Goal: Find specific page/section: Locate a particular part of the current website

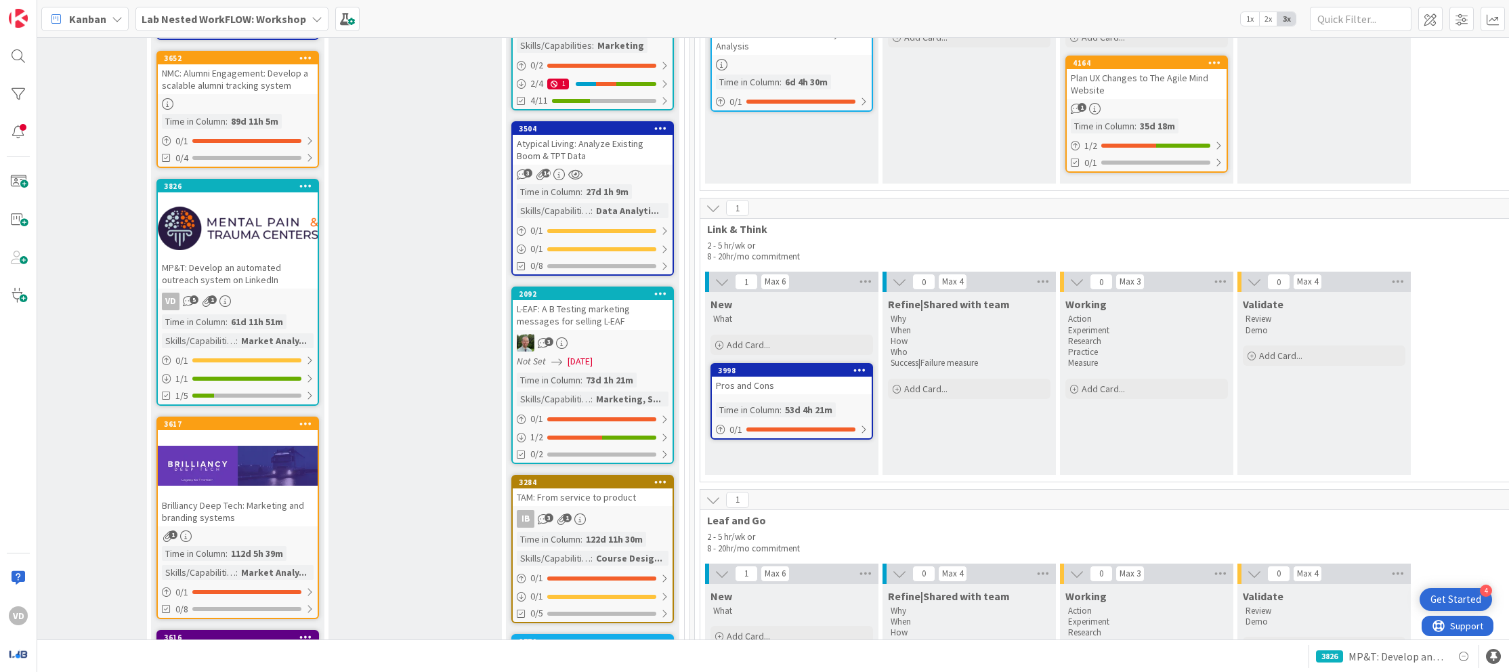
scroll to position [1238, 1220]
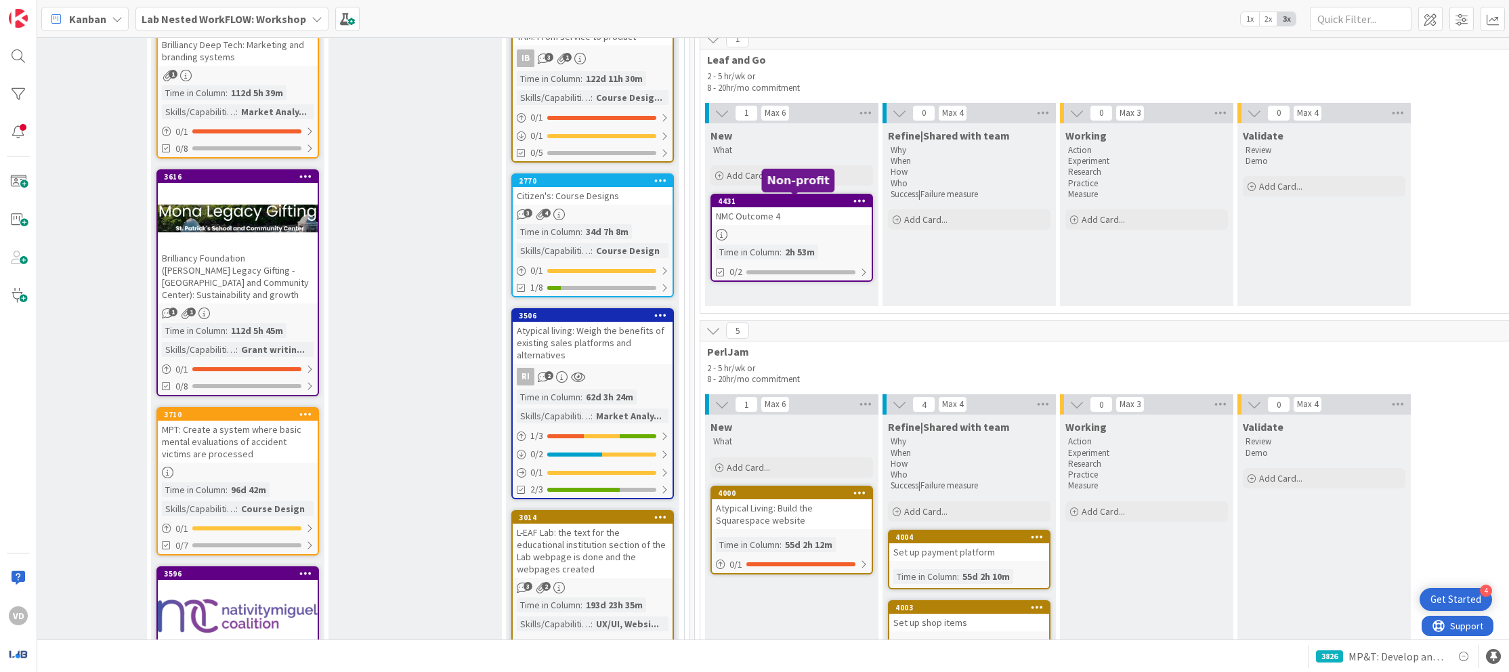
click at [814, 221] on div "NMC Outcome 4" at bounding box center [792, 216] width 160 height 18
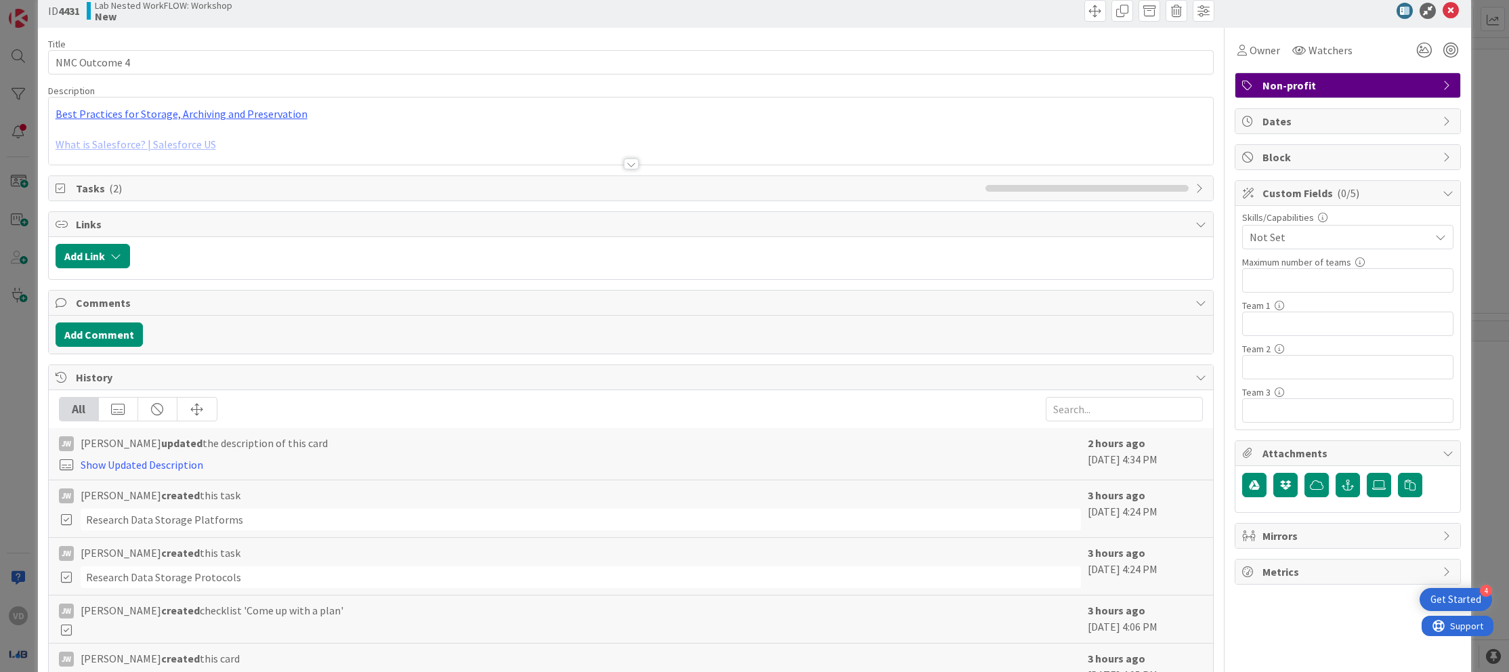
scroll to position [79, 0]
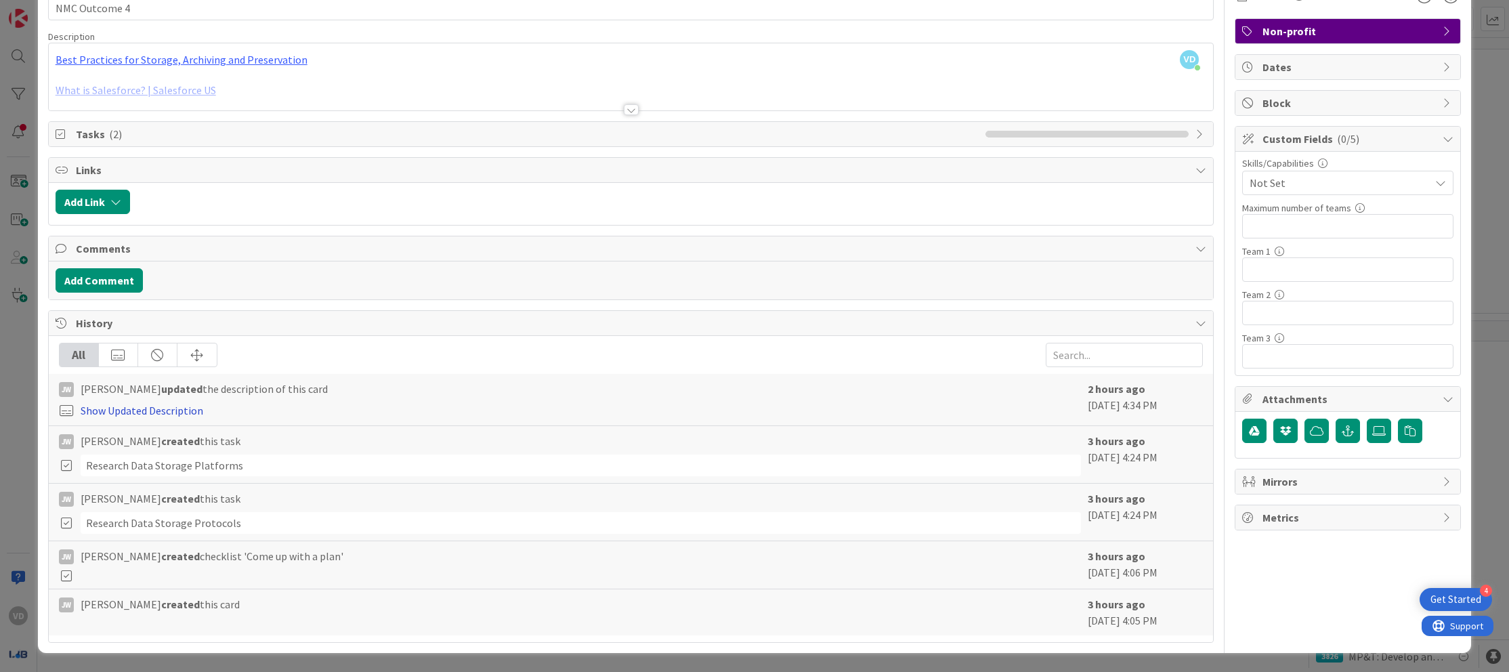
click at [144, 412] on link "Show Updated Description" at bounding box center [142, 411] width 123 height 14
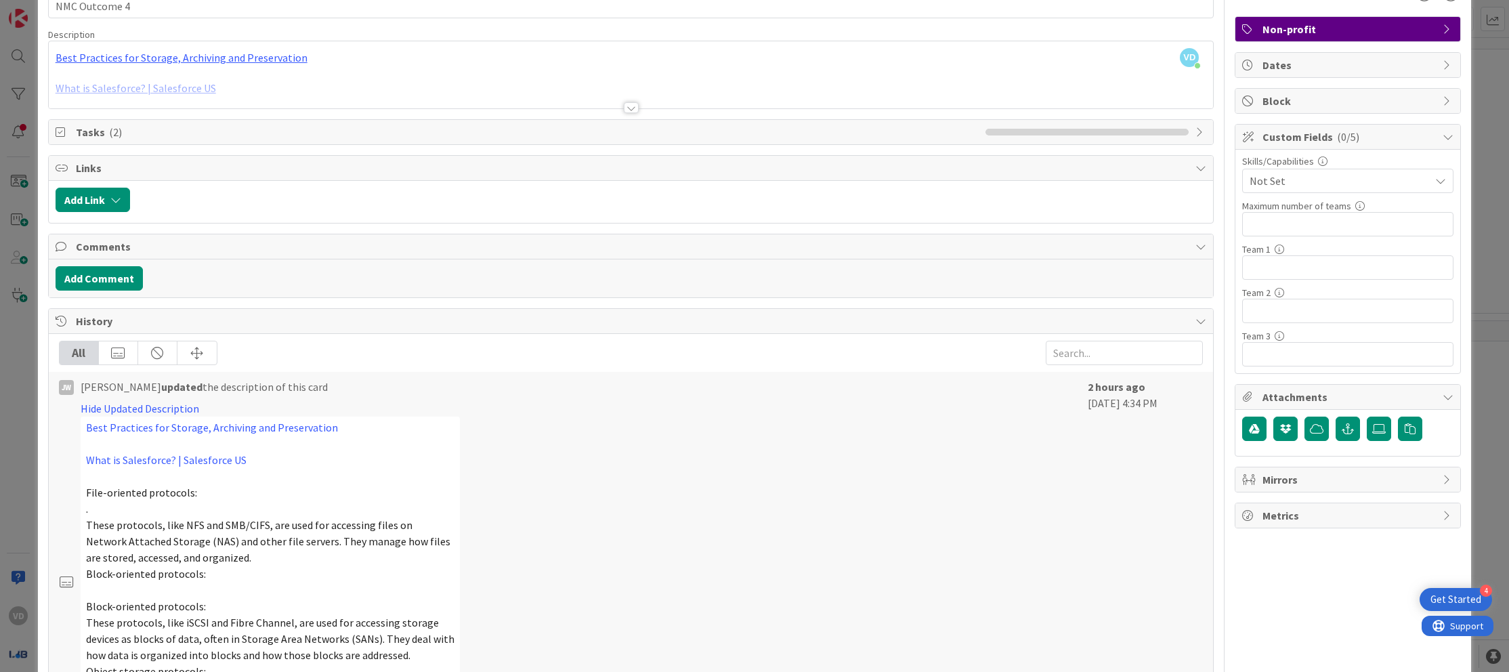
scroll to position [0, 0]
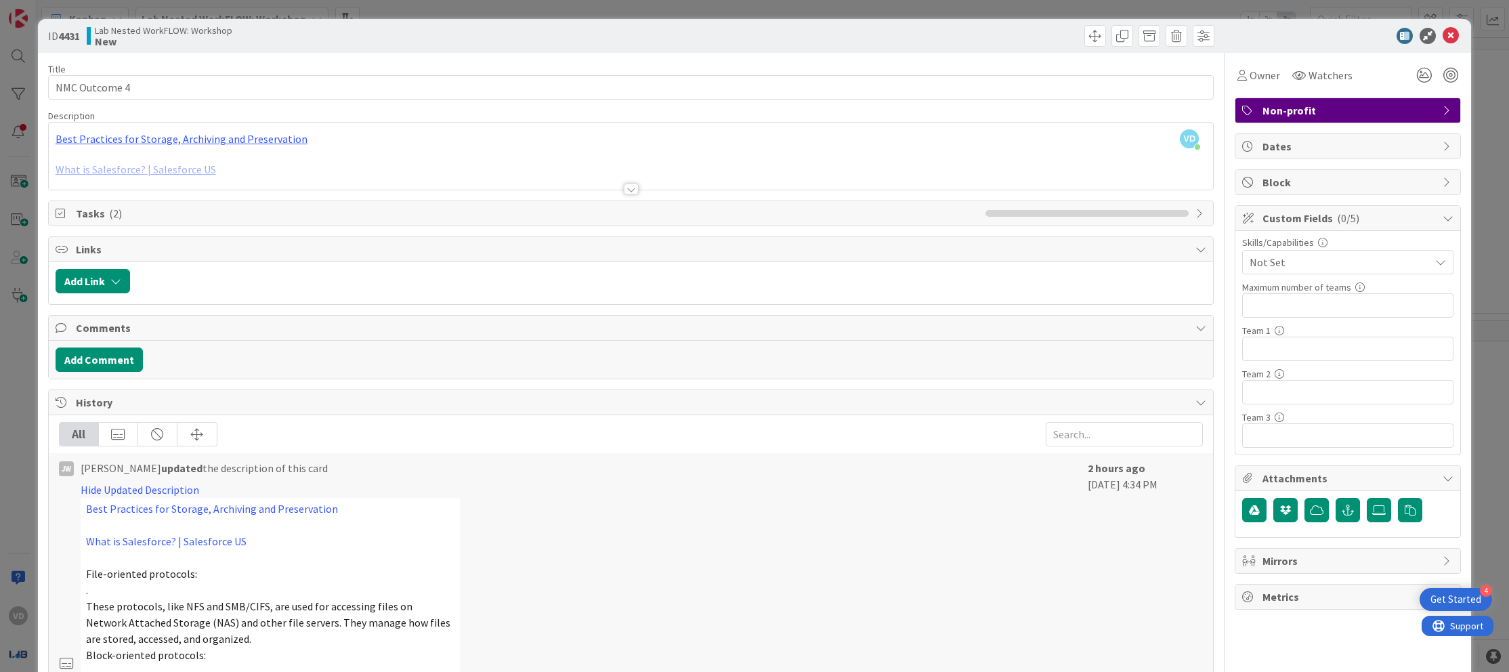
click at [616, 186] on div at bounding box center [631, 172] width 1165 height 35
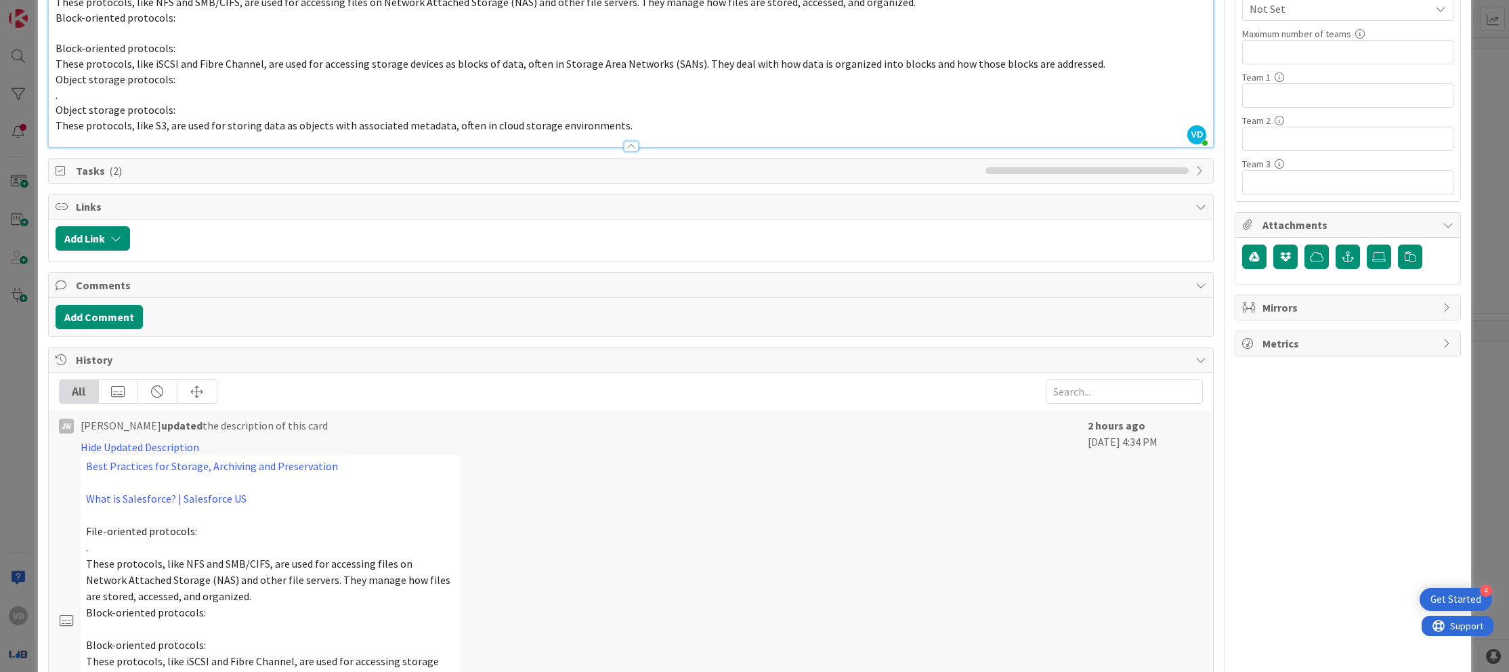
scroll to position [386, 0]
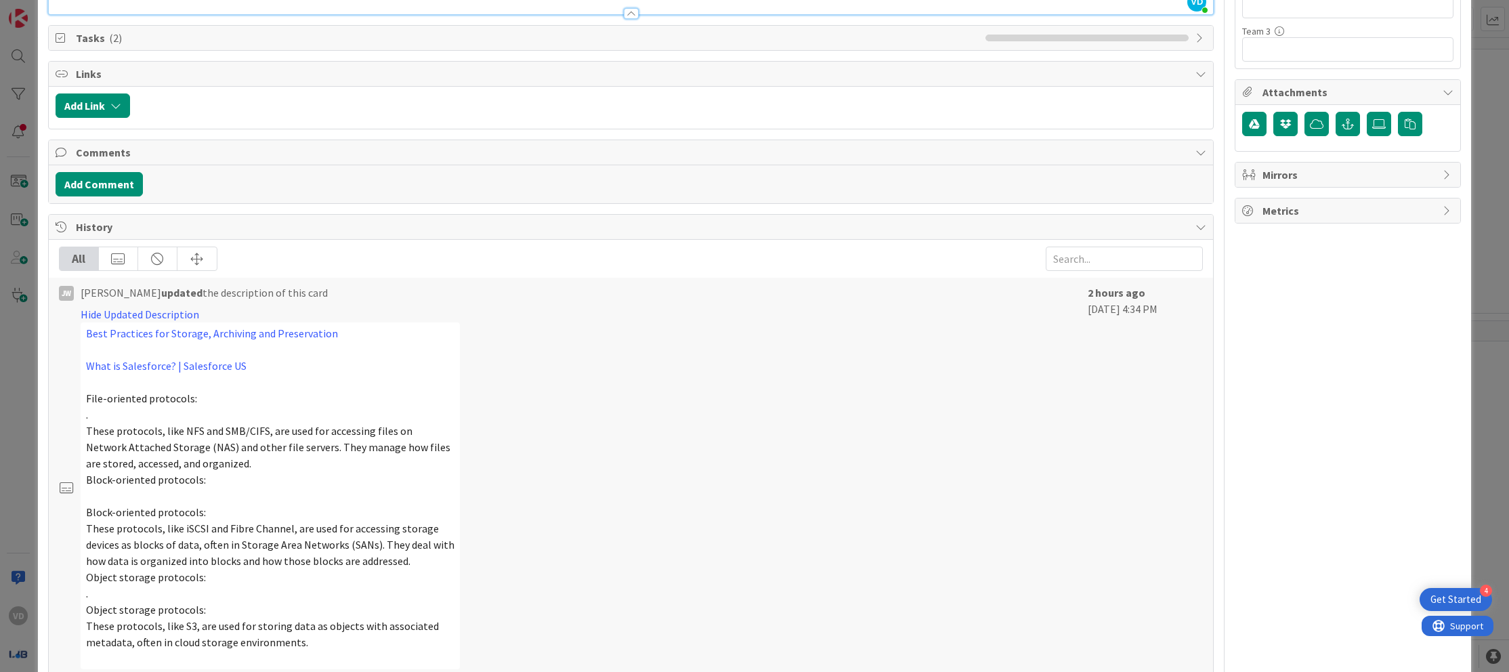
click at [12, 411] on div "ID 4431 Lab Nested WorkFLOW: Workshop New Title 13 / 128 NMC Outcome 4 Descript…" at bounding box center [754, 336] width 1509 height 672
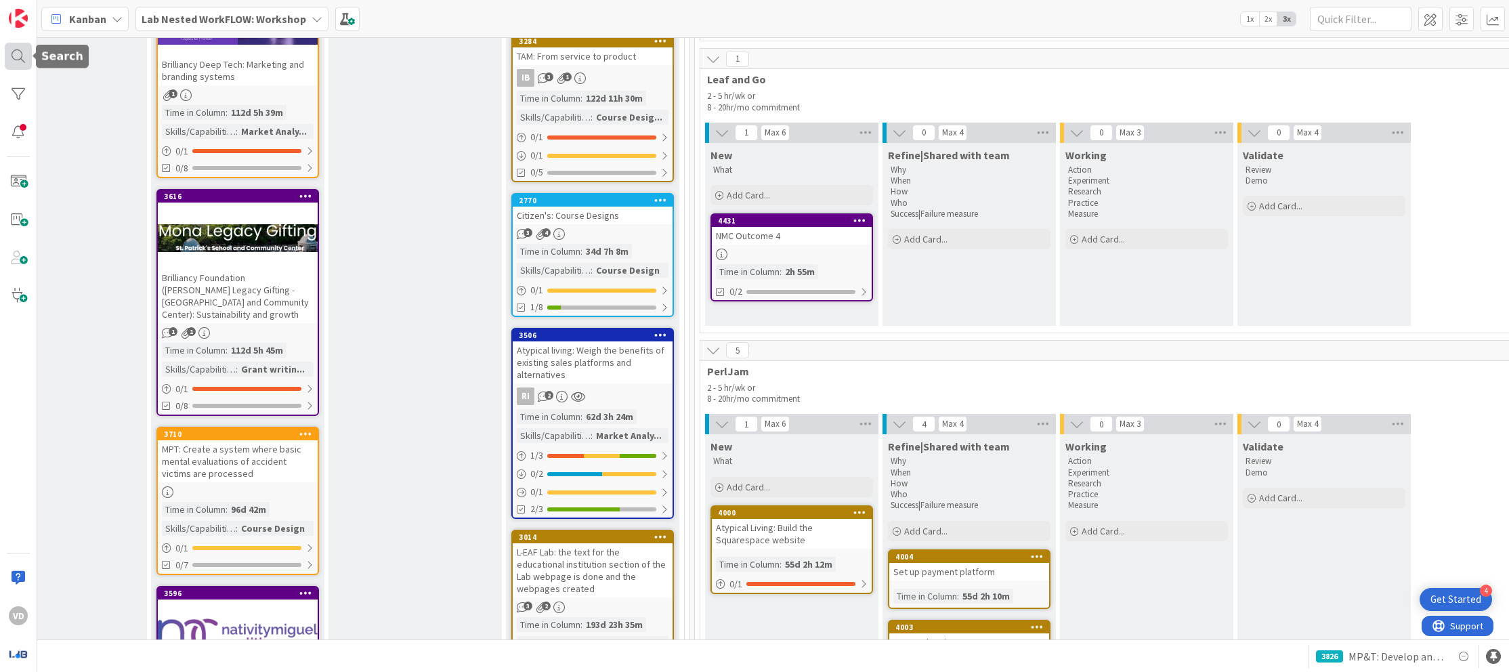
click at [14, 56] on div at bounding box center [18, 56] width 27 height 27
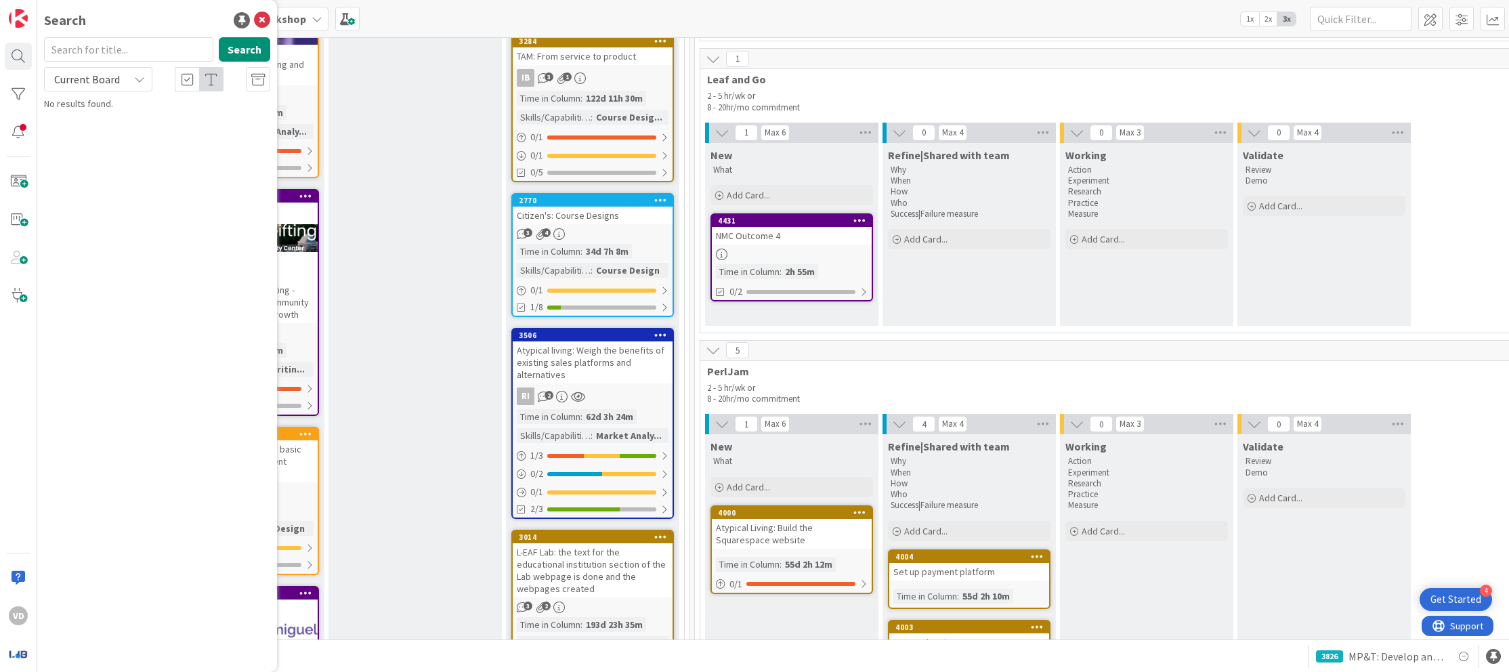
click at [132, 49] on input "text" at bounding box center [128, 49] width 169 height 24
type input "4092"
click at [154, 105] on b "Lab Nested WorkFLOW: Workshop ›" at bounding box center [128, 106] width 131 height 10
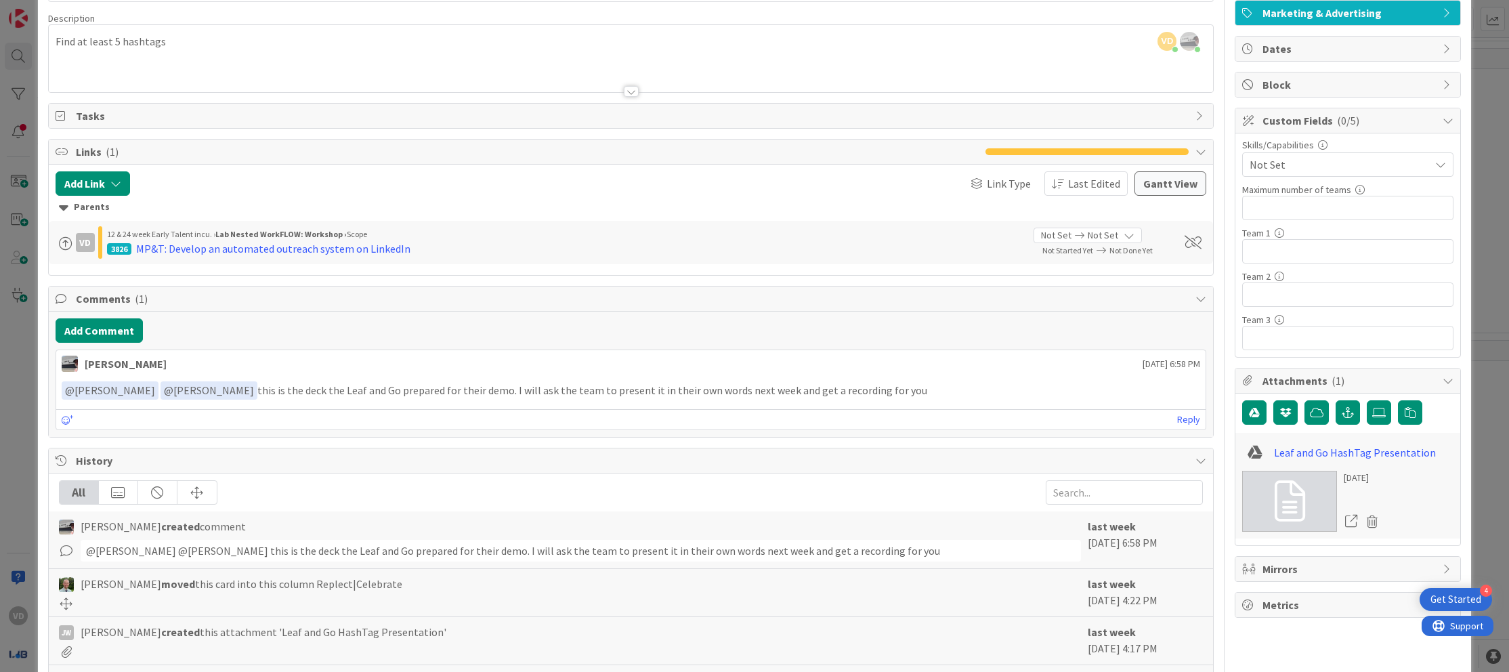
scroll to position [245, 0]
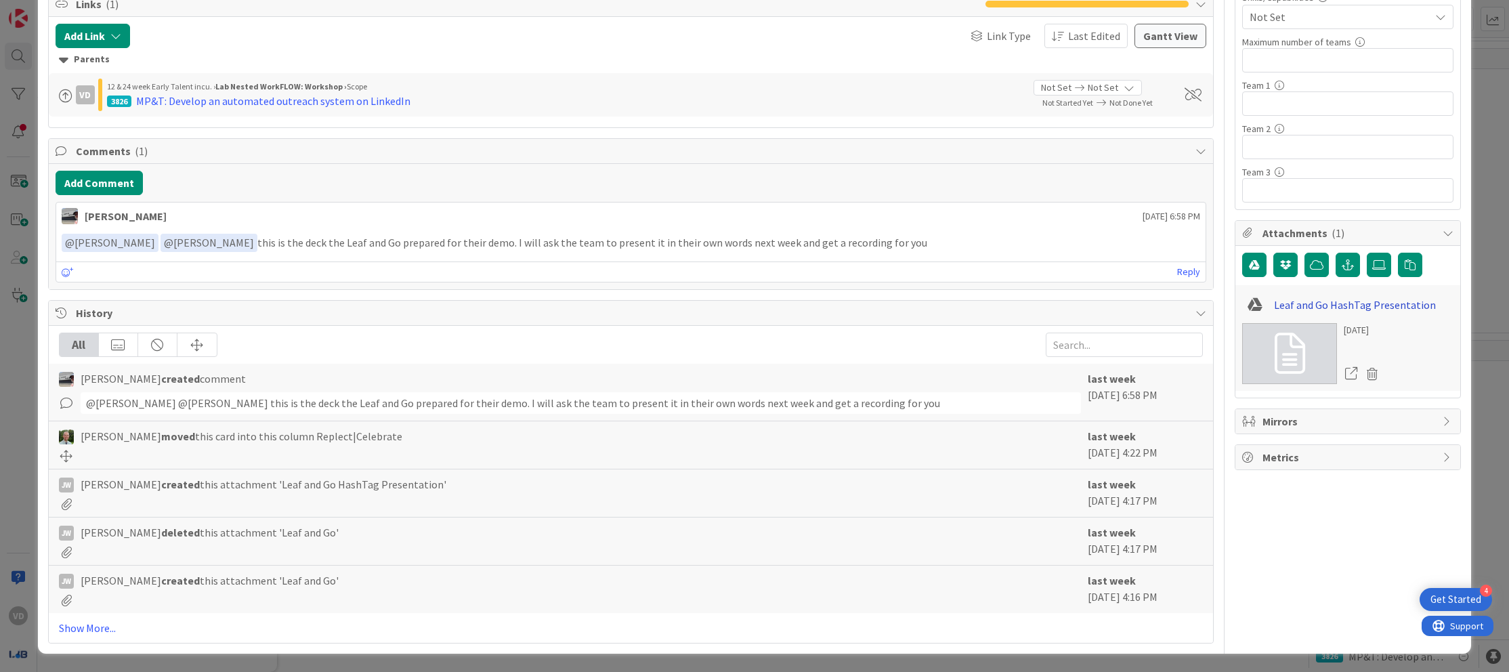
click at [1396, 305] on link "Leaf and Go HashTag Presentation" at bounding box center [1355, 305] width 162 height 16
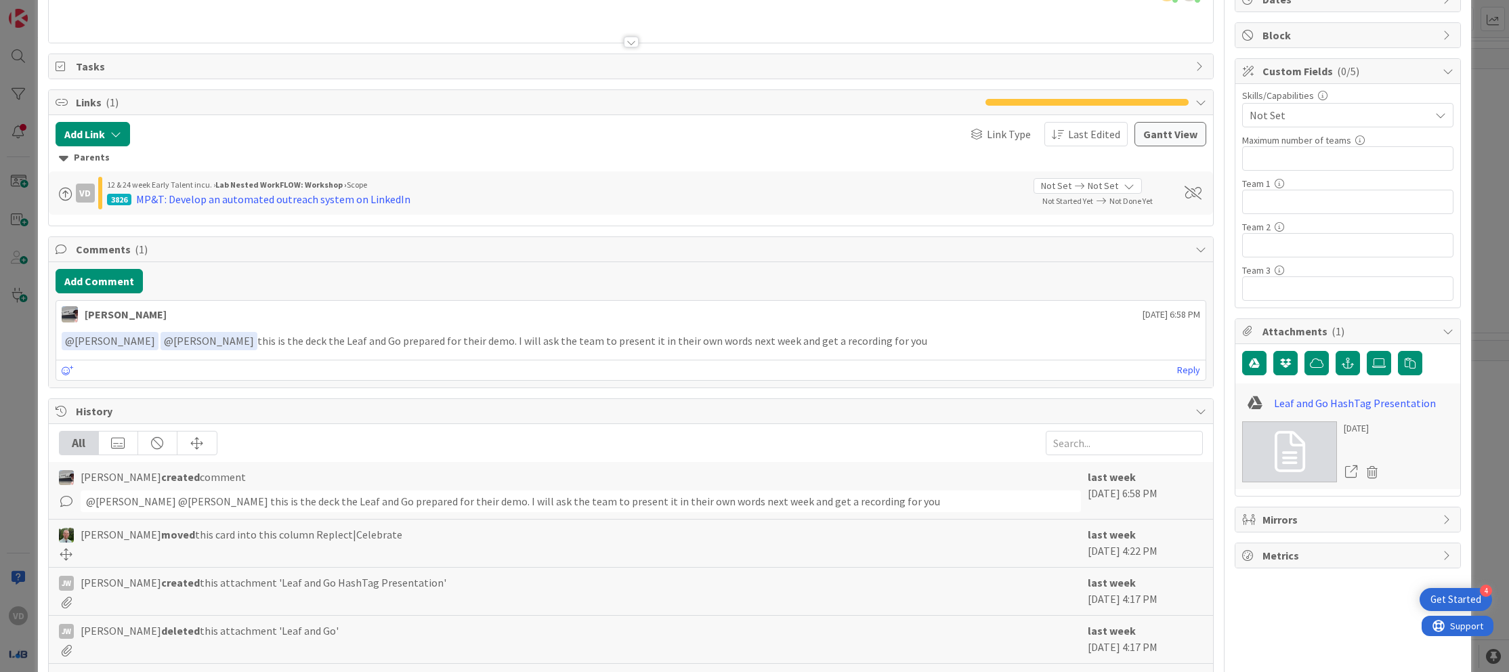
scroll to position [0, 0]
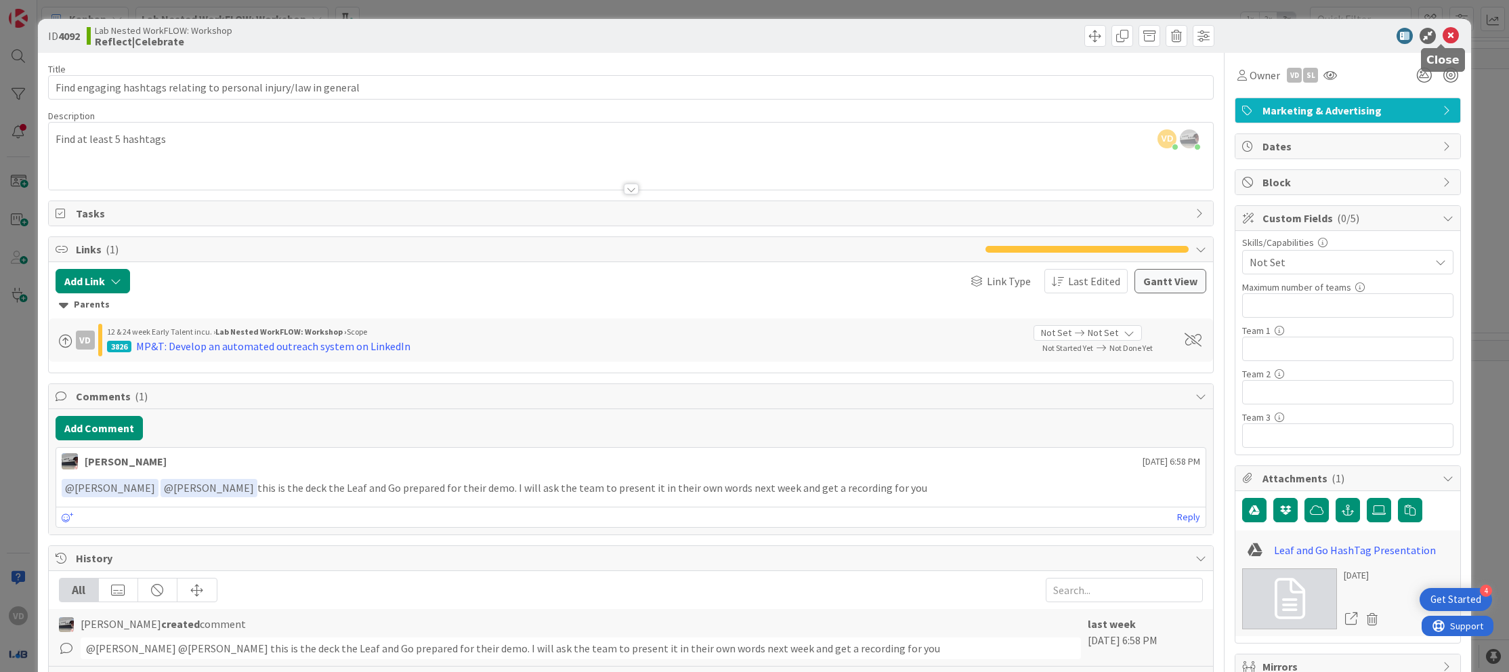
click at [1442, 34] on icon at bounding box center [1450, 36] width 16 height 16
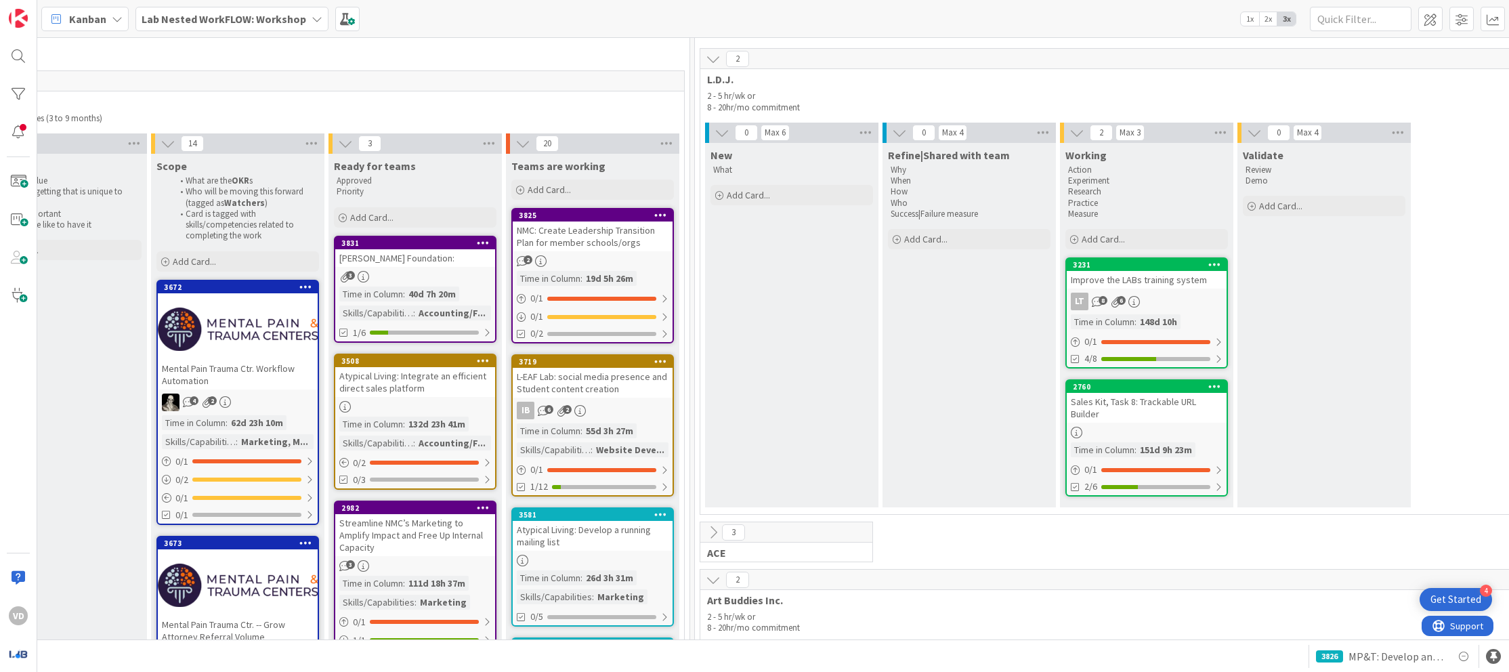
scroll to position [121, 1220]
